Goal: Transaction & Acquisition: Obtain resource

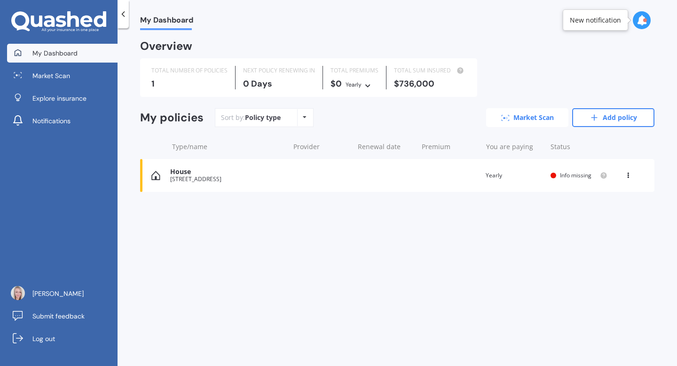
click at [507, 116] on icon at bounding box center [506, 118] width 8 height 6
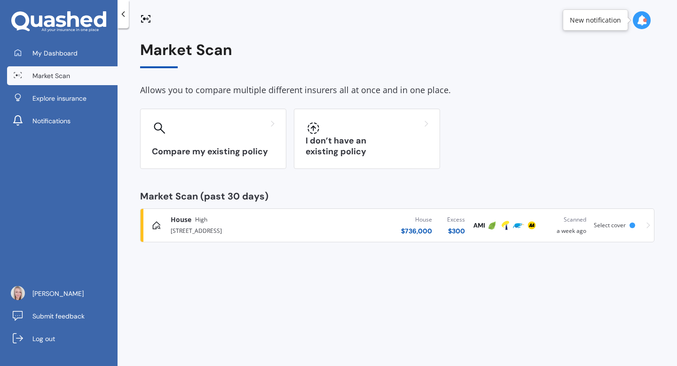
click at [121, 10] on icon at bounding box center [123, 13] width 9 height 9
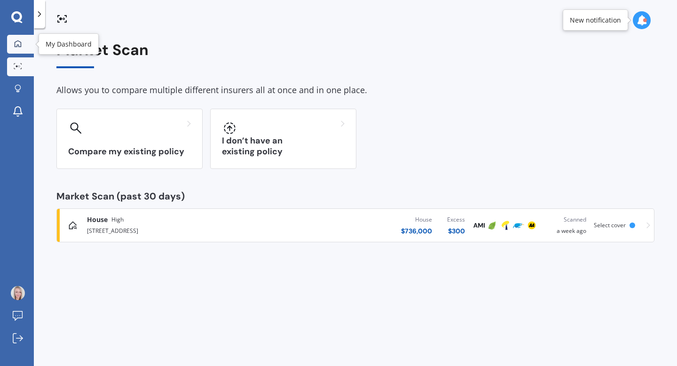
click at [12, 45] on div at bounding box center [18, 44] width 14 height 8
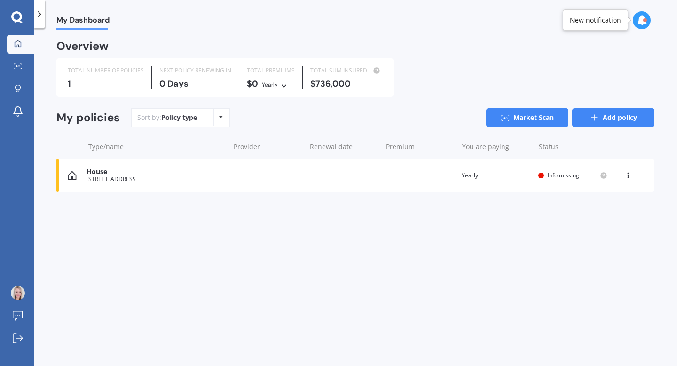
click at [613, 118] on link "Add policy" at bounding box center [614, 117] width 82 height 19
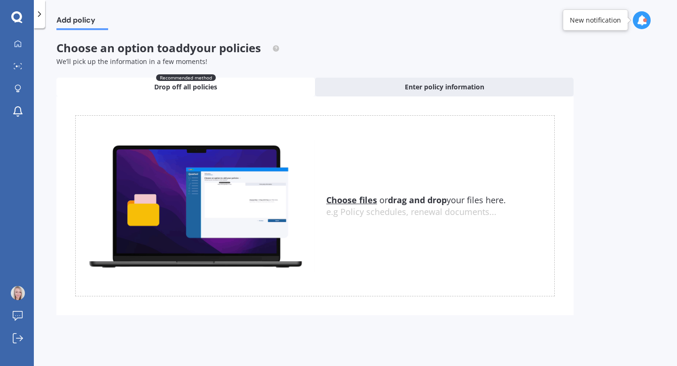
click at [42, 15] on icon at bounding box center [39, 13] width 9 height 9
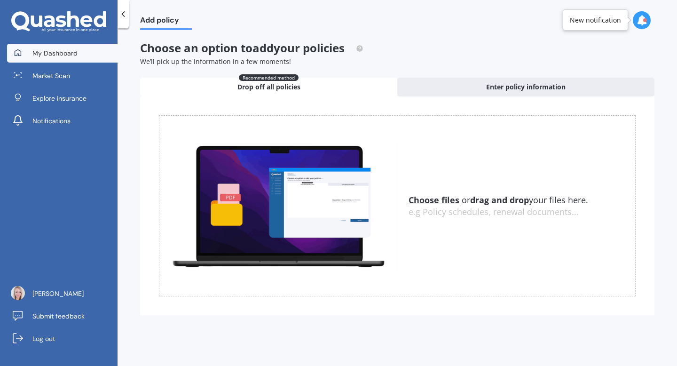
click at [18, 53] on icon at bounding box center [18, 53] width 8 height 8
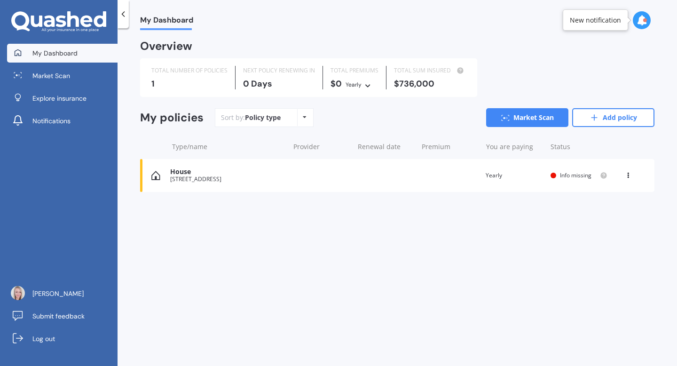
click at [626, 174] on icon at bounding box center [628, 174] width 7 height 6
click at [523, 225] on div "My Dashboard Overview TOTAL NUMBER OF POLICIES 1 NEXT POLICY RENEWING [DATE] TO…" at bounding box center [398, 199] width 560 height 338
click at [613, 119] on link "Add policy" at bounding box center [614, 117] width 82 height 19
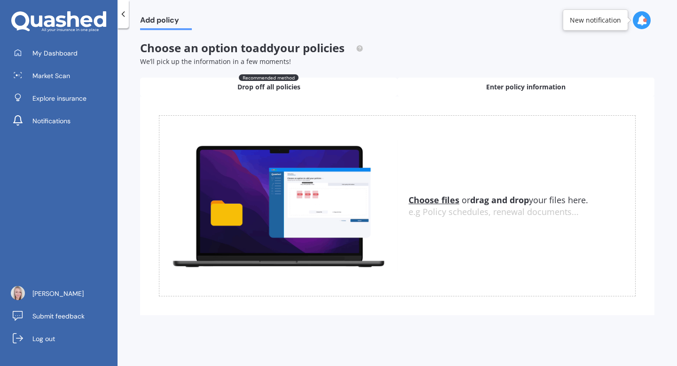
click at [512, 86] on span "Enter policy information" at bounding box center [526, 86] width 80 height 9
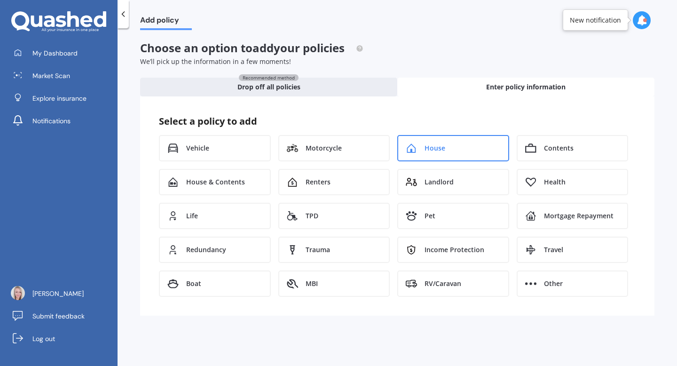
click at [447, 142] on div "House" at bounding box center [454, 148] width 112 height 26
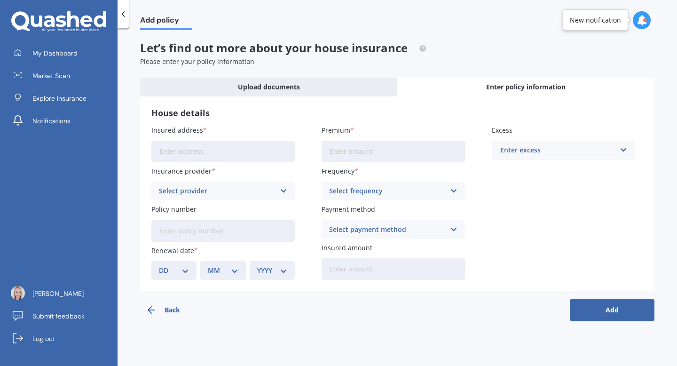
click at [191, 154] on input "Insured address" at bounding box center [222, 152] width 143 height 22
type input "[STREET_ADDRESS]"
click at [236, 191] on div "Select provider" at bounding box center [217, 191] width 116 height 10
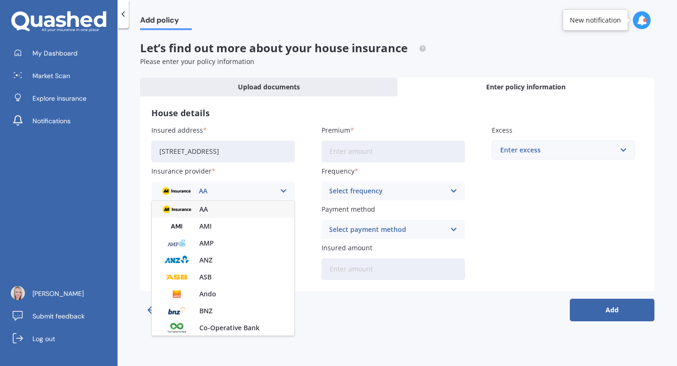
click at [250, 188] on div "AA" at bounding box center [217, 191] width 116 height 10
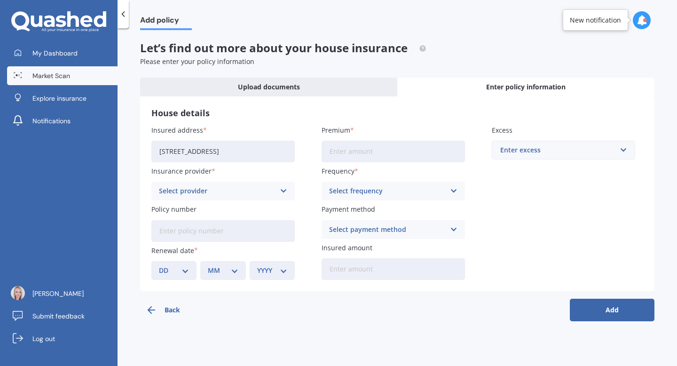
click at [72, 72] on link "Market Scan" at bounding box center [62, 75] width 111 height 19
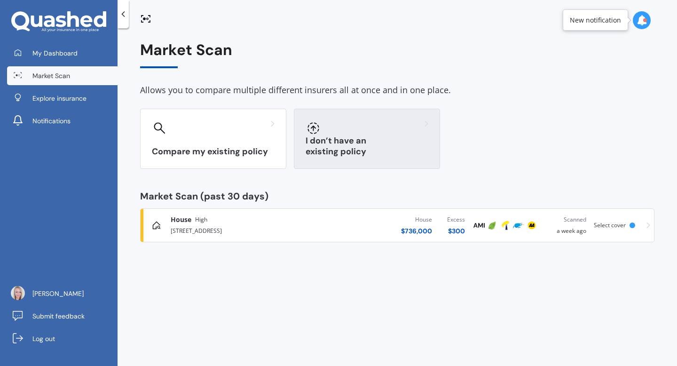
click at [334, 138] on div "I don’t have an existing policy" at bounding box center [367, 139] width 146 height 60
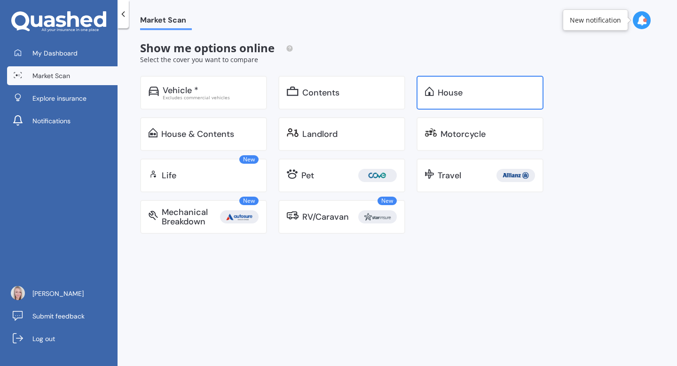
click at [430, 91] on img at bounding box center [429, 91] width 9 height 9
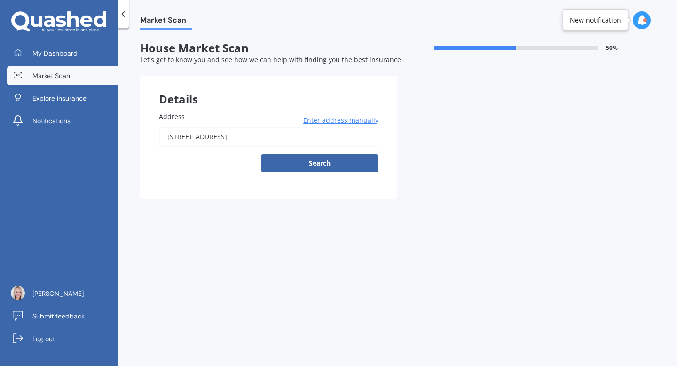
click at [255, 135] on input "[STREET_ADDRESS]" at bounding box center [269, 137] width 220 height 20
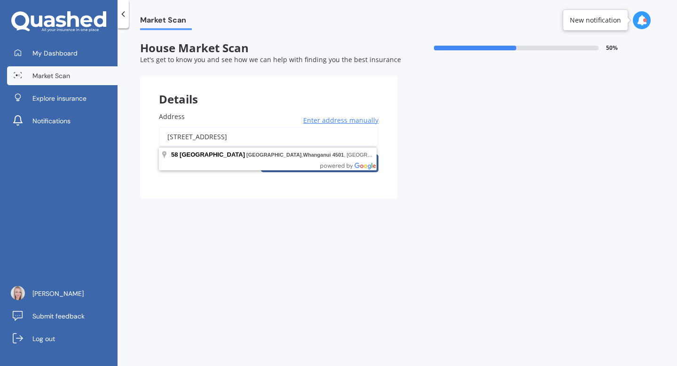
click at [255, 135] on input "[STREET_ADDRESS]" at bounding box center [269, 137] width 220 height 20
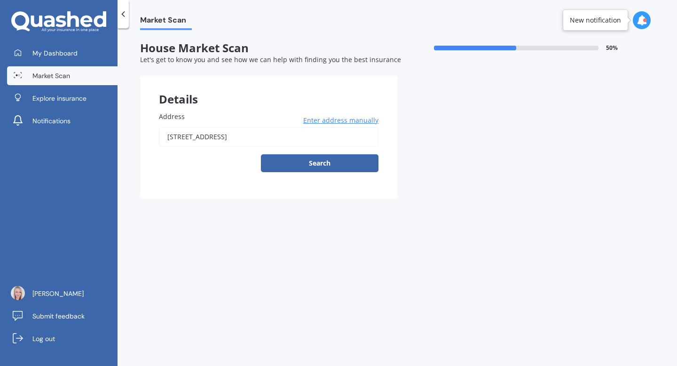
type input "[STREET_ADDRESS]"
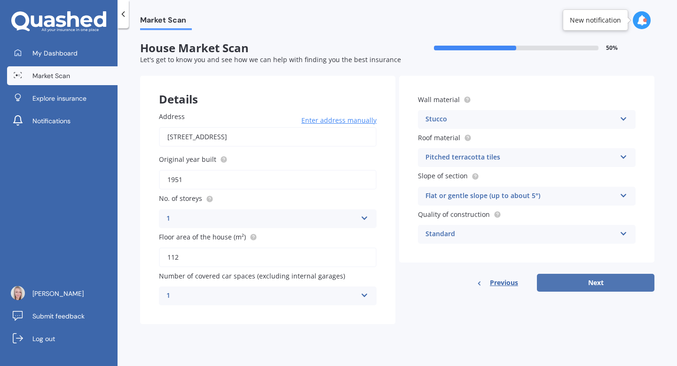
click at [585, 284] on button "Next" at bounding box center [596, 283] width 118 height 18
select select "26"
select select "10"
select select "1985"
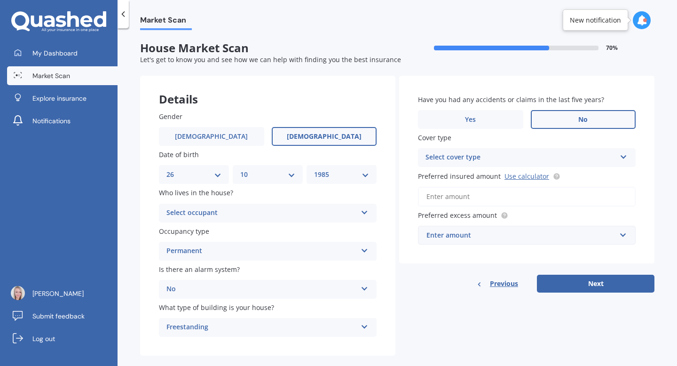
click at [286, 219] on div "Select occupant Owner Owner + Boarder" at bounding box center [268, 213] width 218 height 19
click at [280, 228] on div "Owner" at bounding box center [267, 231] width 217 height 17
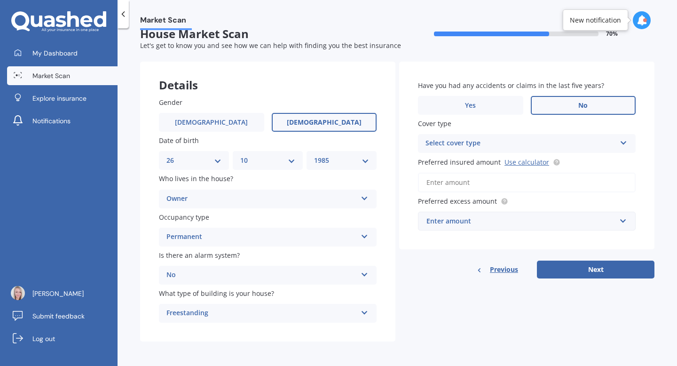
click at [493, 143] on div "Select cover type" at bounding box center [521, 143] width 191 height 11
click at [493, 143] on div "High" at bounding box center [521, 143] width 191 height 11
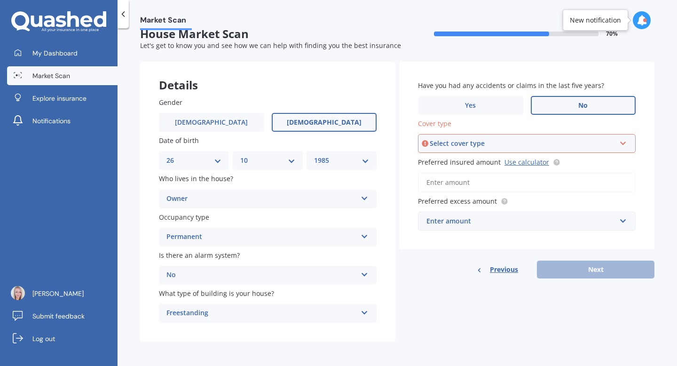
click at [493, 143] on div "Select cover type" at bounding box center [523, 143] width 186 height 10
click at [489, 159] on div "High" at bounding box center [527, 161] width 216 height 17
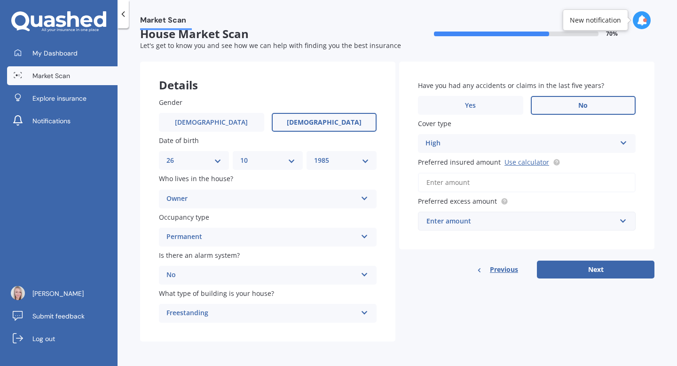
click at [464, 184] on input "Preferred insured amount Use calculator" at bounding box center [527, 183] width 218 height 20
click at [518, 161] on link "Use calculator" at bounding box center [527, 162] width 45 height 9
click at [446, 182] on input "Preferred insured amount Use calculator" at bounding box center [527, 183] width 218 height 20
paste input "$519,476"
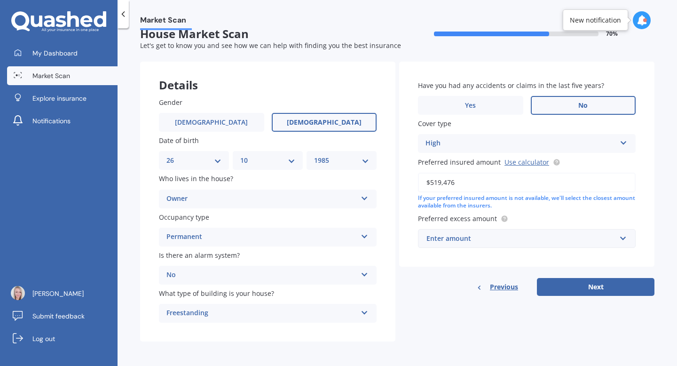
type input "$519,476"
click at [584, 243] on div "Enter amount" at bounding box center [522, 238] width 190 height 10
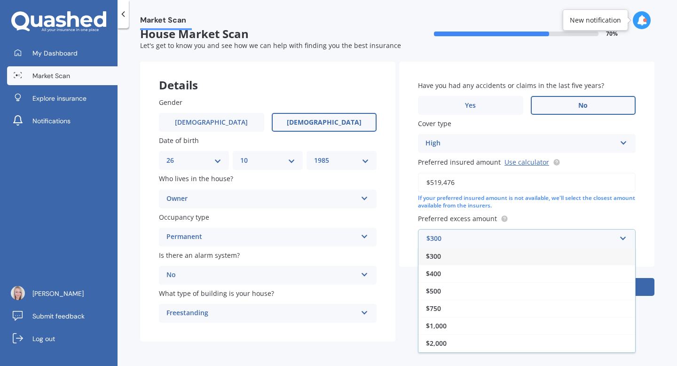
click at [551, 257] on div "$300" at bounding box center [527, 255] width 217 height 17
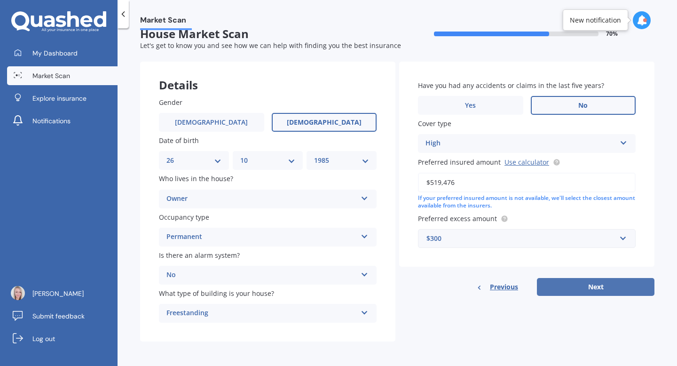
click at [571, 288] on button "Next" at bounding box center [596, 287] width 118 height 18
select select "26"
select select "10"
select select "1985"
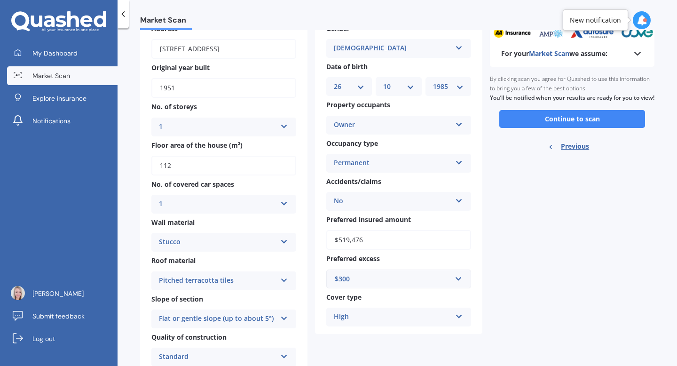
scroll to position [47, 0]
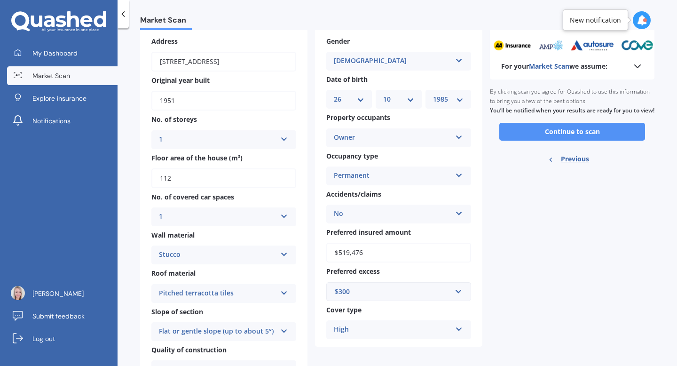
click at [567, 140] on button "Continue to scan" at bounding box center [573, 132] width 146 height 18
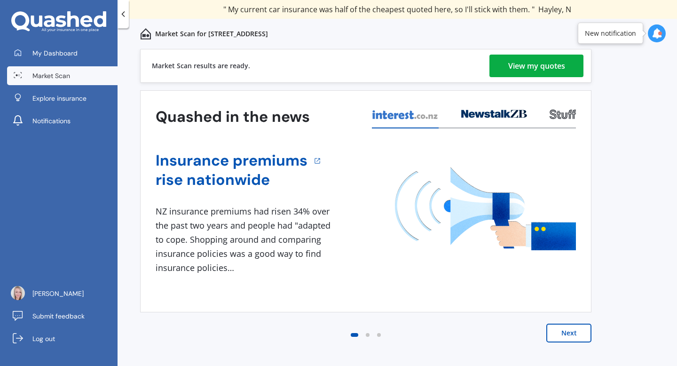
click at [521, 67] on div "View my quotes" at bounding box center [537, 66] width 57 height 23
